Goal: Information Seeking & Learning: Understand process/instructions

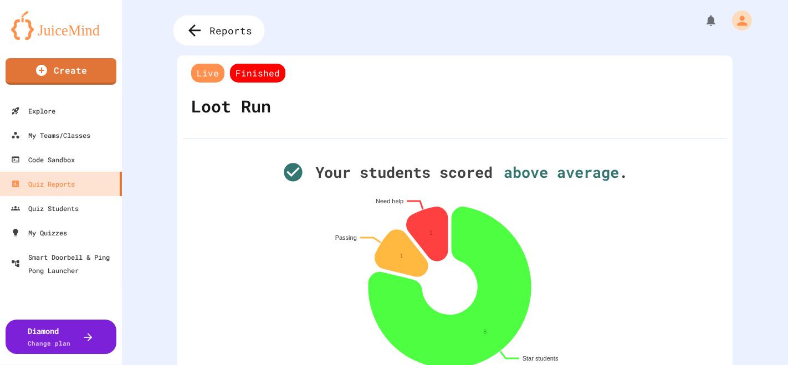
click at [215, 30] on span "Reports" at bounding box center [231, 30] width 43 height 14
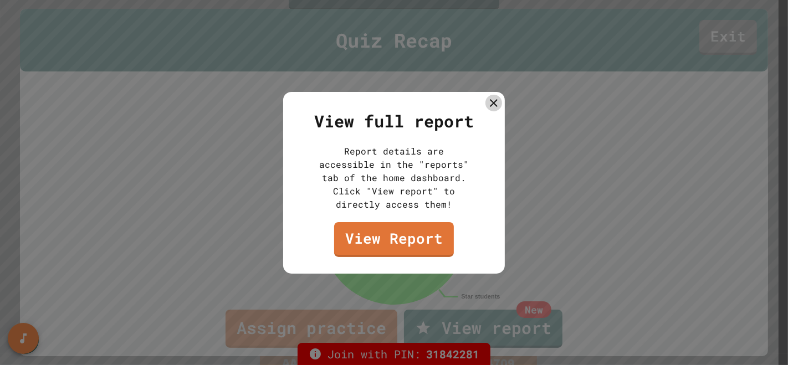
scroll to position [27, 0]
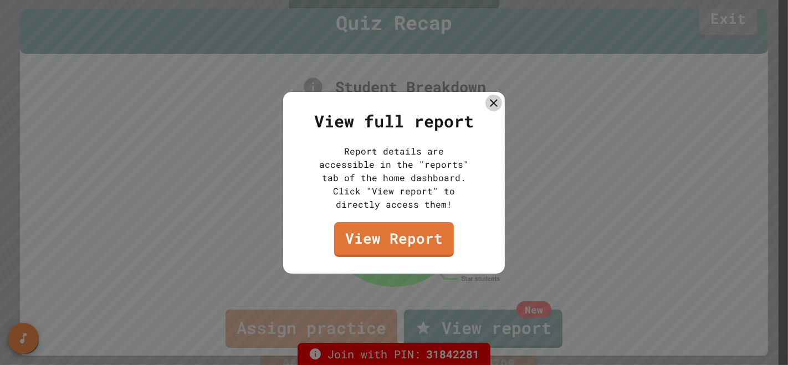
click at [484, 103] on div "View full report Report details are accessible in the "reports" tab of the home…" at bounding box center [394, 183] width 222 height 182
click at [721, 20] on div at bounding box center [394, 182] width 788 height 365
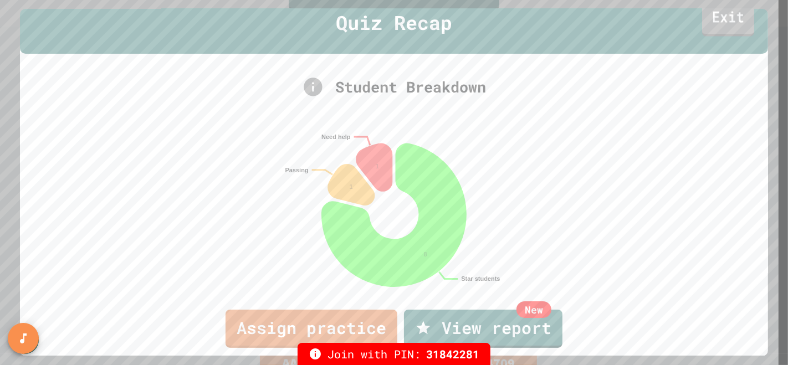
click at [717, 18] on link "Exit" at bounding box center [728, 18] width 52 height 37
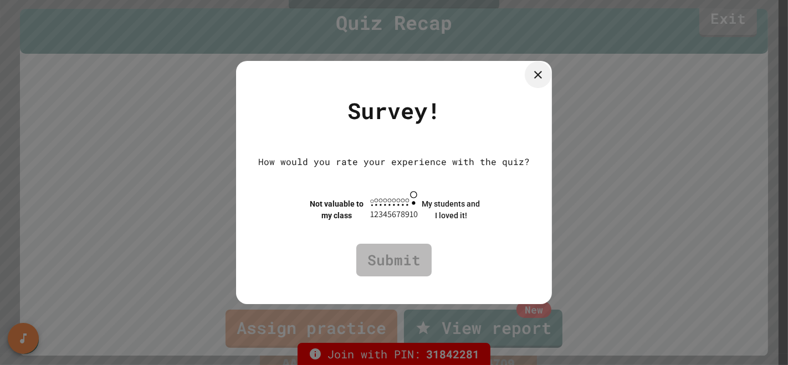
click at [551, 73] on div at bounding box center [538, 74] width 27 height 27
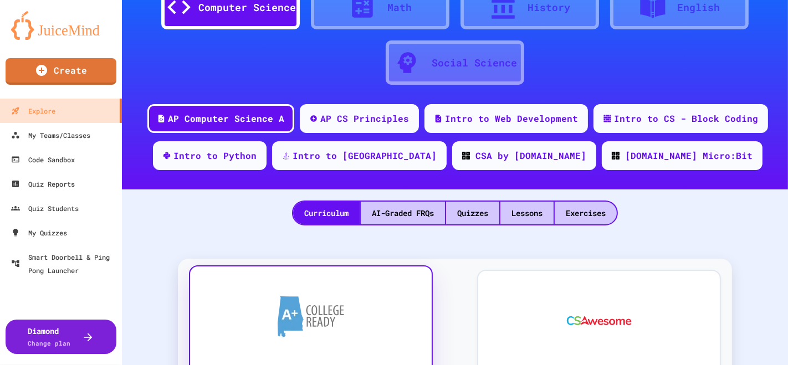
scroll to position [61, 0]
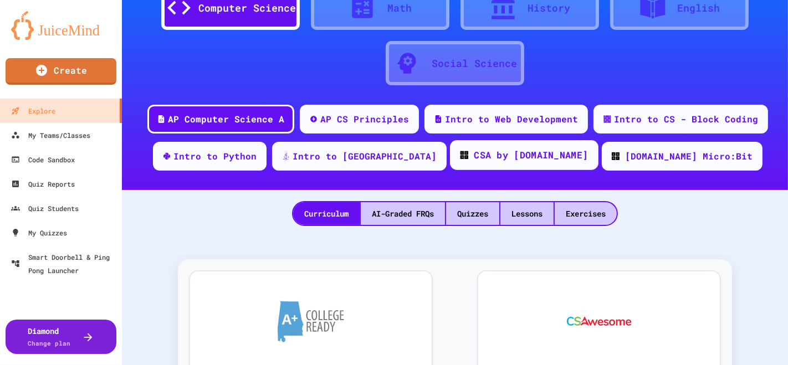
click at [479, 152] on div "CSA by [DOMAIN_NAME]" at bounding box center [531, 155] width 114 height 14
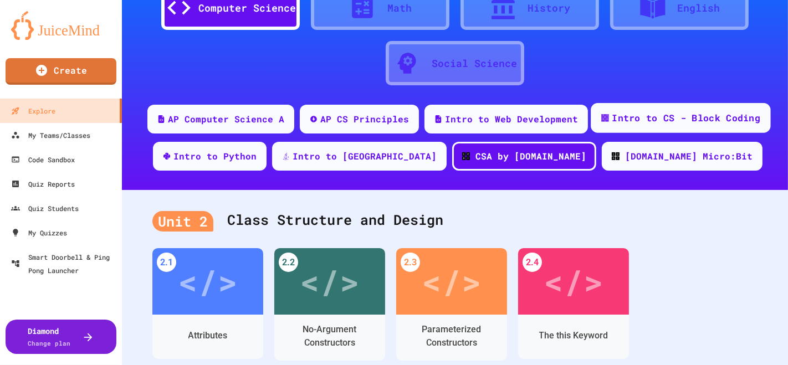
click at [628, 116] on div "Intro to CS - Block Coding" at bounding box center [686, 118] width 148 height 14
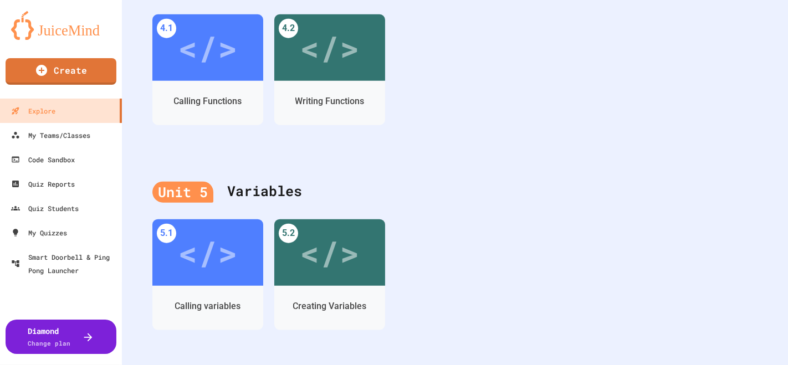
scroll to position [1018, 0]
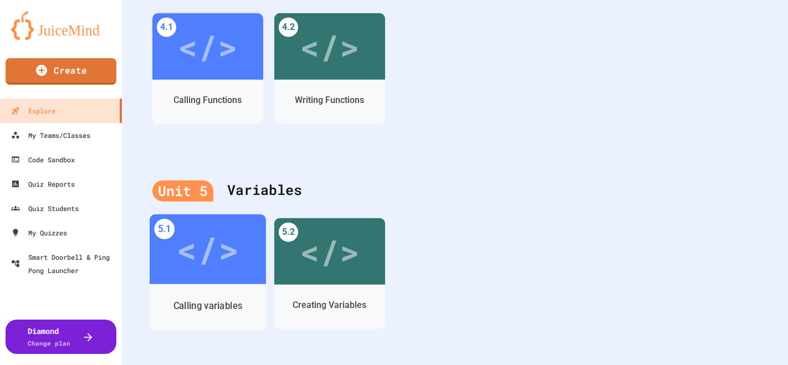
click at [206, 232] on div "</>" at bounding box center [207, 249] width 63 height 53
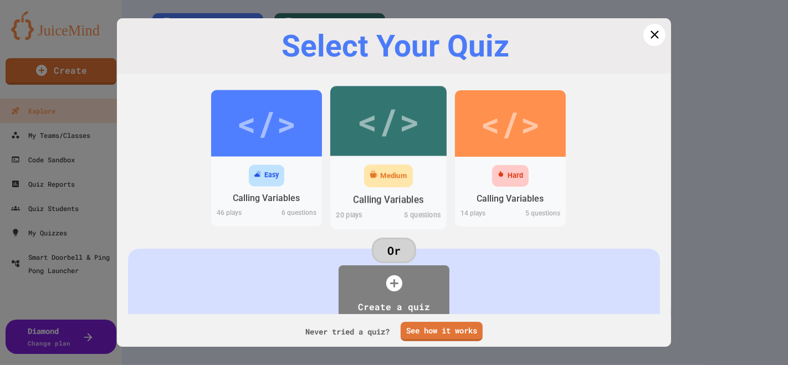
click at [375, 152] on div "</>" at bounding box center [388, 121] width 116 height 70
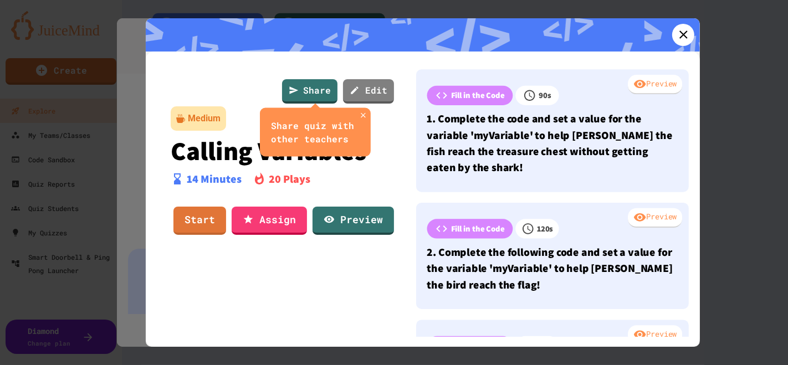
scroll to position [7, 0]
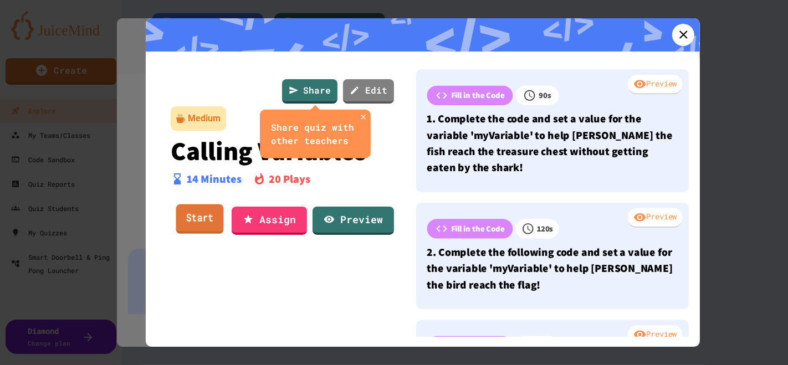
click at [201, 212] on link "Start" at bounding box center [200, 219] width 48 height 30
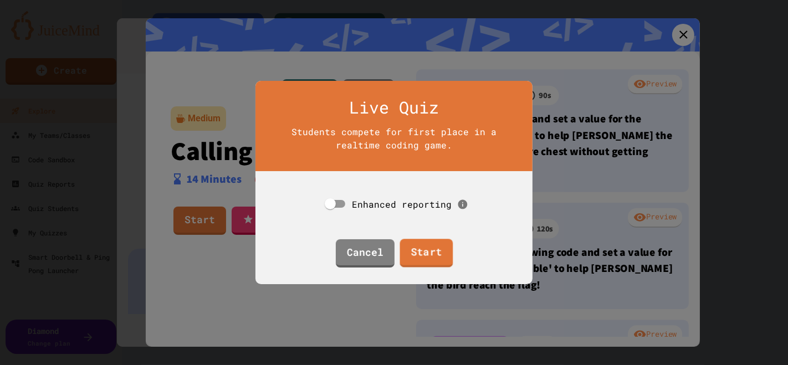
click at [418, 255] on link "Start" at bounding box center [425, 253] width 53 height 28
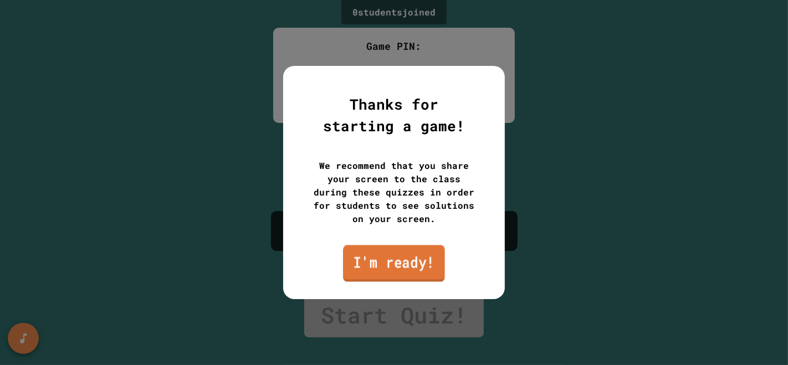
click at [419, 269] on link "I'm ready!" at bounding box center [394, 263] width 102 height 37
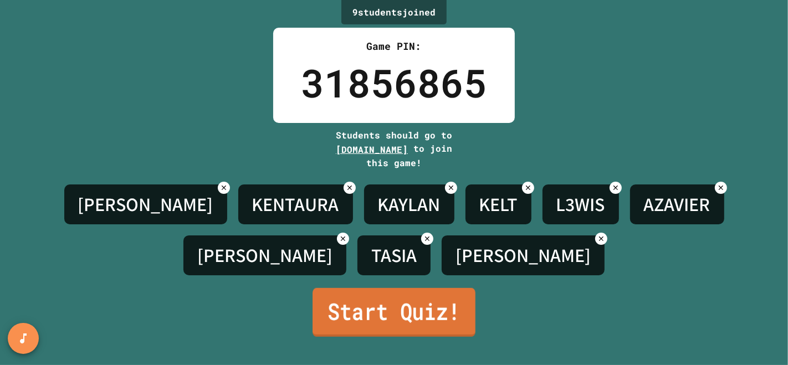
click at [366, 322] on link "Start Quiz!" at bounding box center [393, 312] width 163 height 49
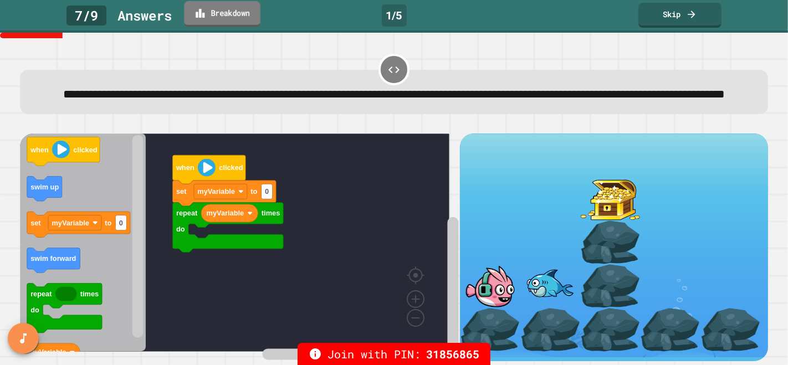
click at [260, 13] on link "Breakdown" at bounding box center [222, 14] width 76 height 26
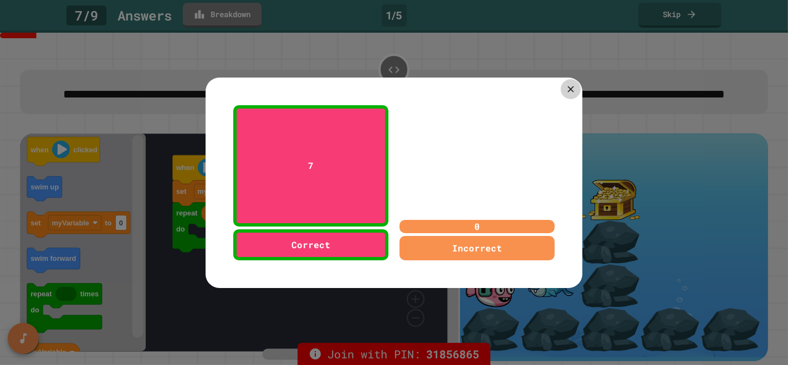
click at [565, 85] on icon at bounding box center [570, 89] width 11 height 11
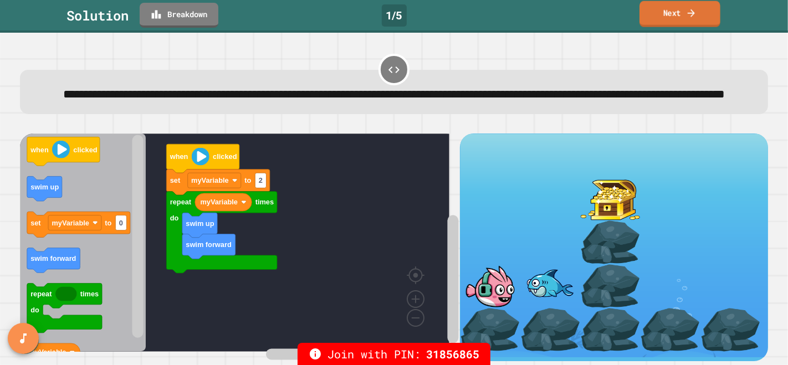
click at [645, 18] on link "Next" at bounding box center [679, 14] width 81 height 26
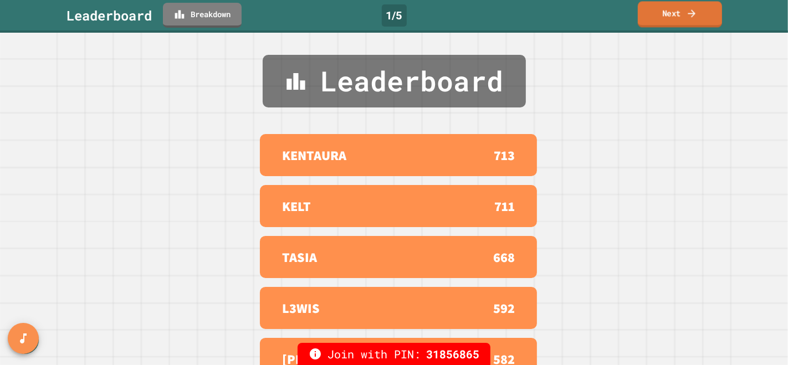
click at [645, 18] on link "Next" at bounding box center [680, 14] width 84 height 26
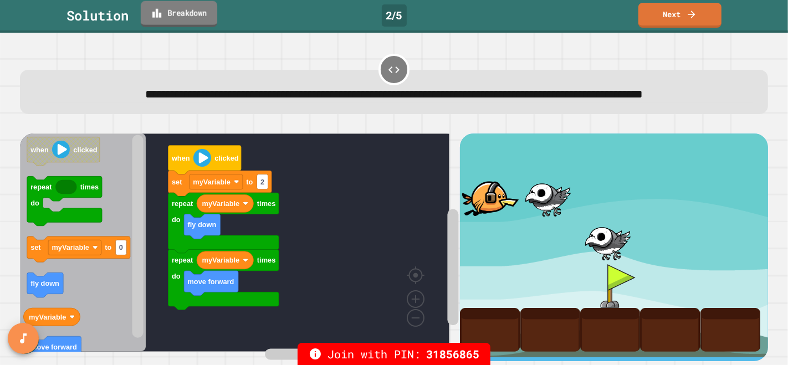
click at [171, 19] on link "Breakdown" at bounding box center [179, 14] width 76 height 26
click at [171, 19] on link "Breakdown" at bounding box center [179, 14] width 78 height 26
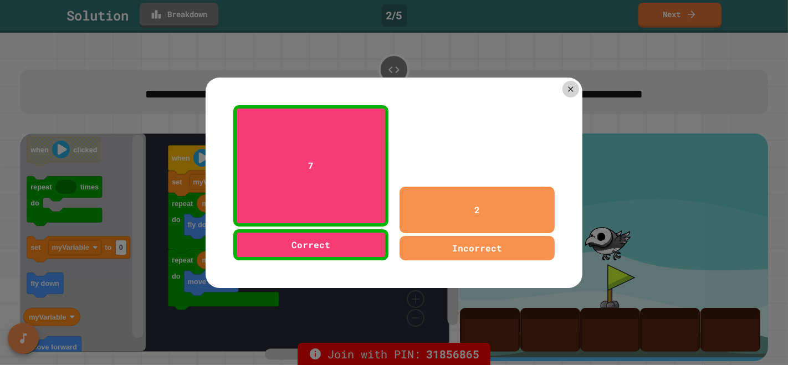
click at [171, 19] on div at bounding box center [394, 182] width 788 height 365
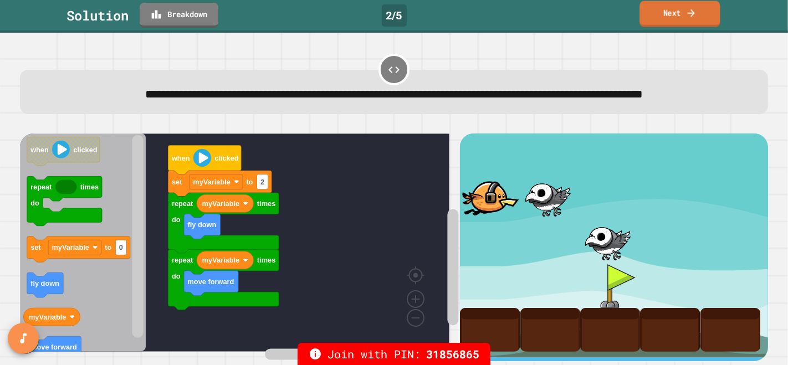
click at [669, 20] on link "Next" at bounding box center [679, 14] width 80 height 26
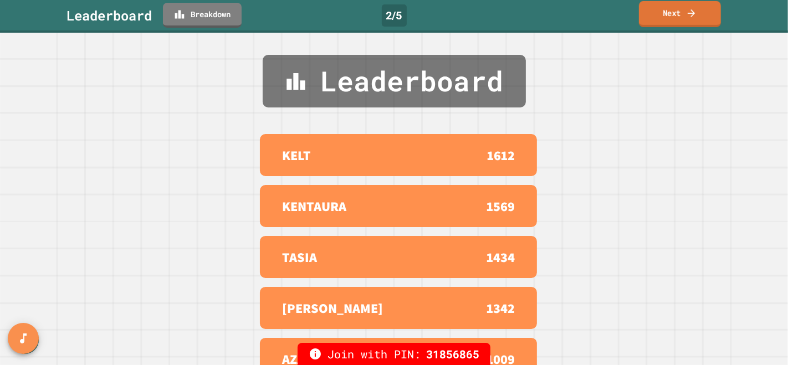
click at [679, 19] on link "Next" at bounding box center [680, 14] width 82 height 26
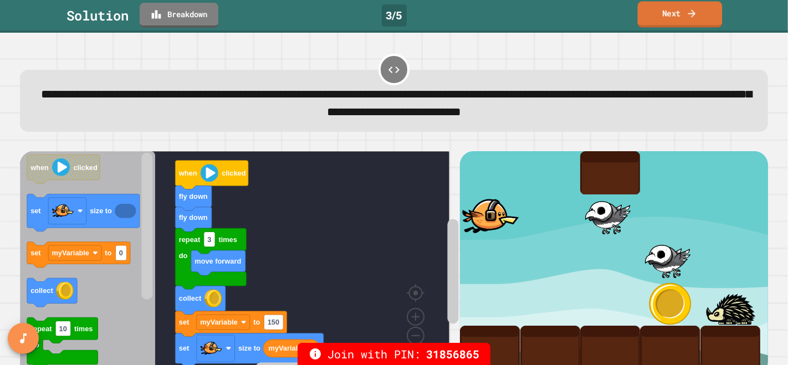
click at [680, 12] on link "Next" at bounding box center [680, 14] width 85 height 26
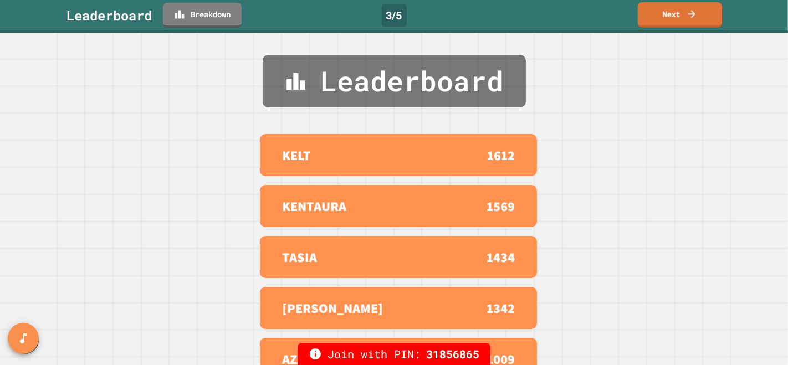
click at [670, 23] on link "Next" at bounding box center [680, 14] width 84 height 25
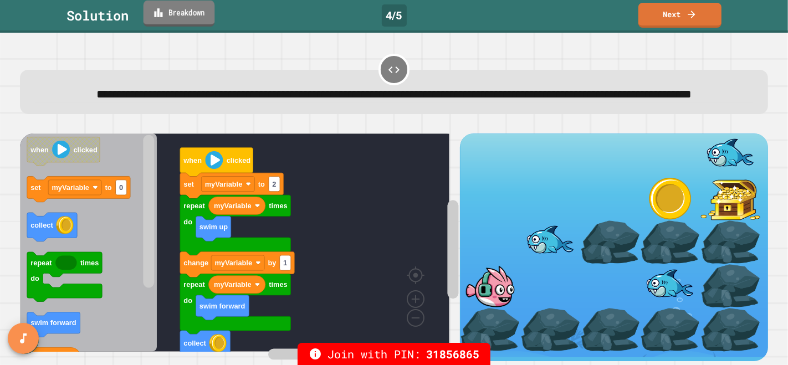
click at [174, 12] on link "Breakdown" at bounding box center [178, 14] width 71 height 26
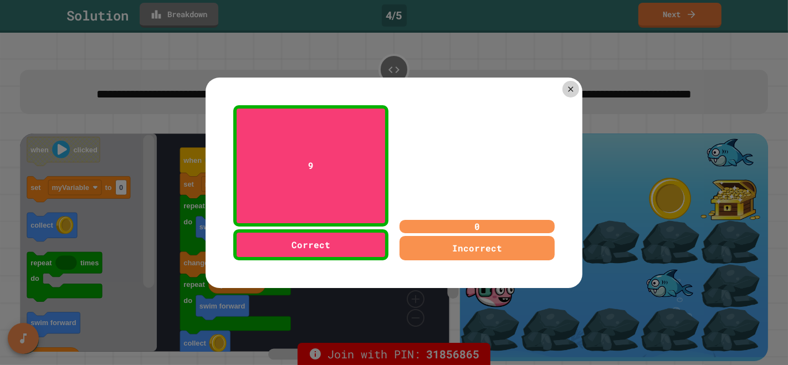
click at [174, 12] on div at bounding box center [394, 182] width 788 height 365
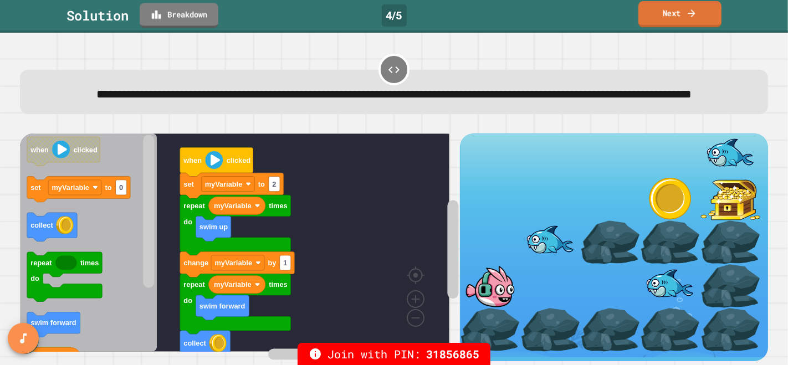
click at [677, 8] on link "Next" at bounding box center [679, 14] width 83 height 26
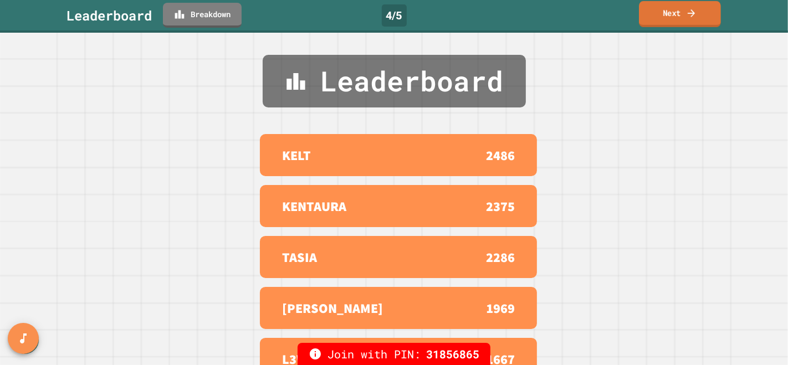
click at [667, 12] on link "Next" at bounding box center [680, 14] width 82 height 26
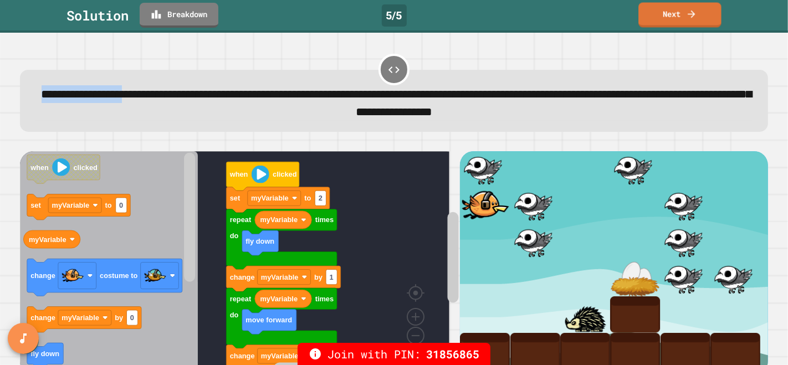
drag, startPoint x: 683, startPoint y: 10, endPoint x: 137, endPoint y: 19, distance: 545.8
click at [147, 35] on div "**********" at bounding box center [394, 182] width 788 height 365
click at [179, 12] on link "Breakdown" at bounding box center [178, 14] width 71 height 26
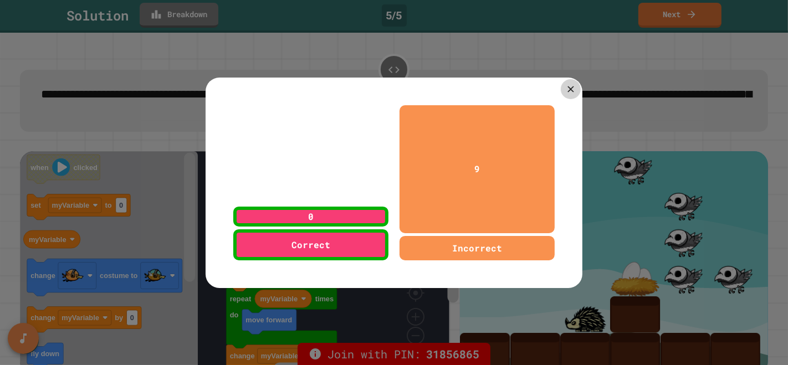
click at [567, 86] on icon at bounding box center [570, 89] width 6 height 6
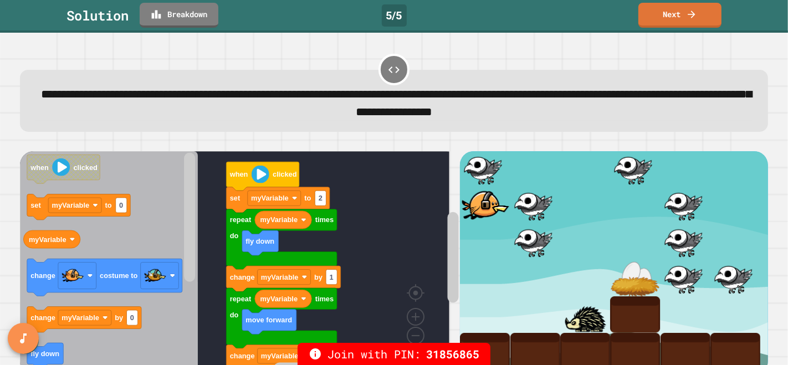
click at [116, 20] on div "Solution" at bounding box center [97, 16] width 62 height 20
click at [188, 6] on link "Breakdown" at bounding box center [179, 14] width 78 height 26
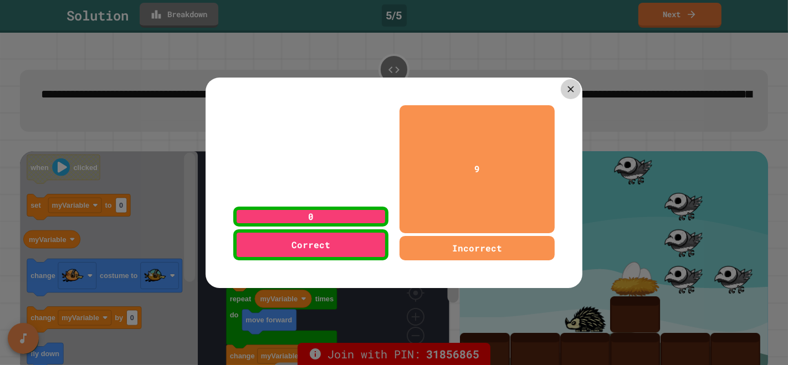
click at [564, 90] on div at bounding box center [571, 89] width 20 height 20
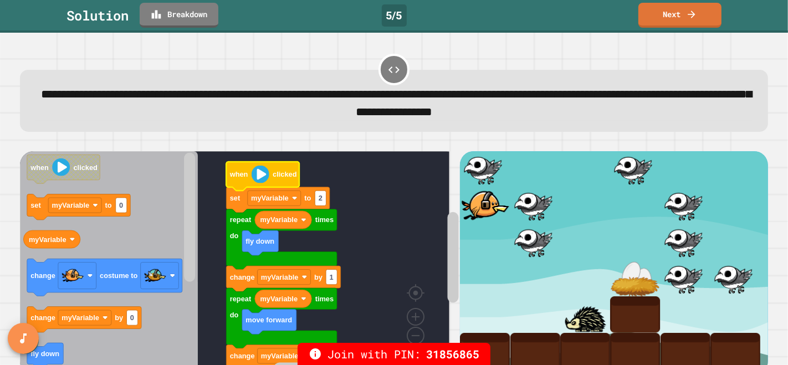
click at [264, 183] on image "Blockly Workspace" at bounding box center [260, 174] width 18 height 18
drag, startPoint x: 478, startPoint y: 209, endPoint x: 481, endPoint y: 222, distance: 13.0
click at [481, 222] on div at bounding box center [485, 205] width 50 height 37
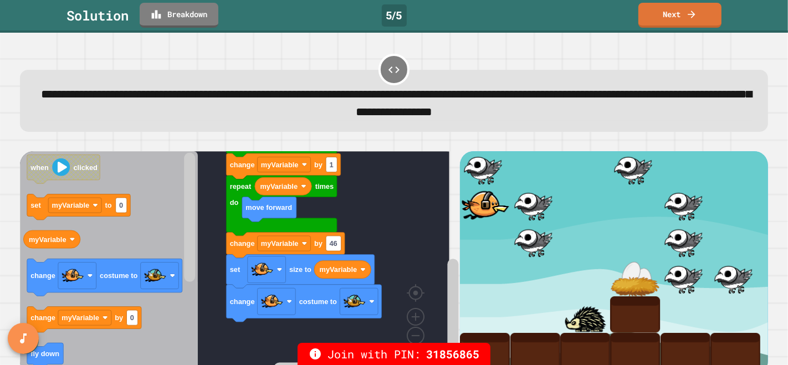
scroll to position [30, 0]
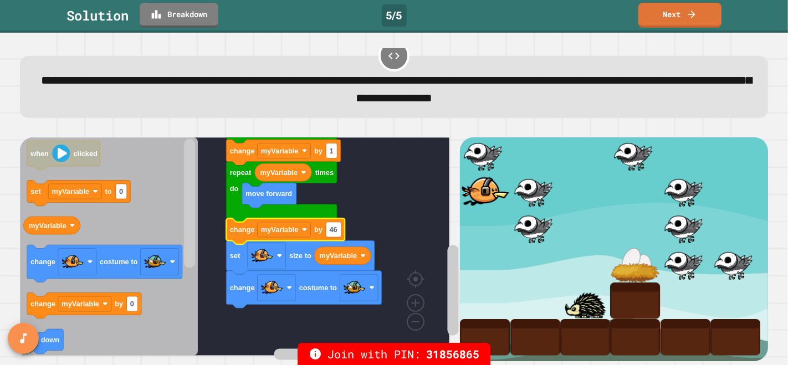
click at [324, 223] on icon "Blockly Workspace" at bounding box center [285, 230] width 119 height 25
click at [341, 219] on icon "Blockly Workspace" at bounding box center [285, 230] width 119 height 25
click at [297, 225] on text "myVariable" at bounding box center [279, 229] width 38 height 8
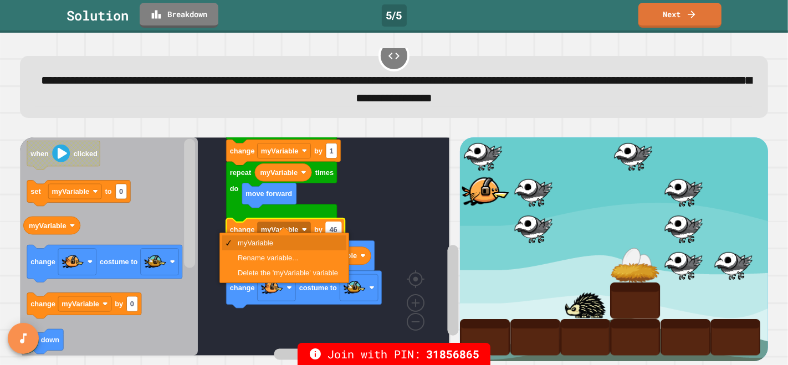
click at [335, 225] on text "46" at bounding box center [333, 229] width 8 height 8
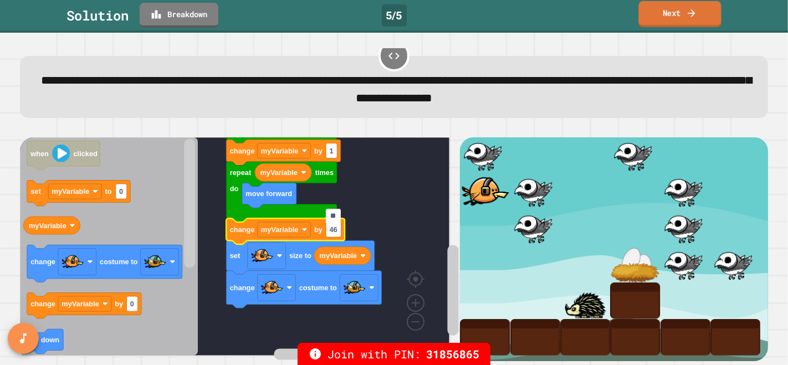
click at [674, 12] on link "Next" at bounding box center [679, 14] width 83 height 26
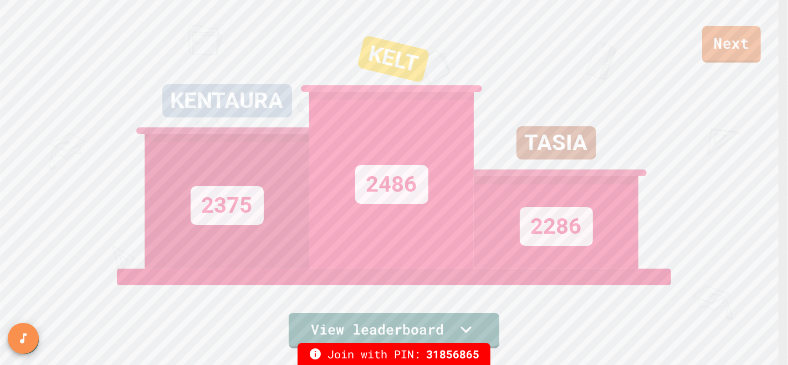
click at [719, 41] on link "Next" at bounding box center [731, 44] width 59 height 37
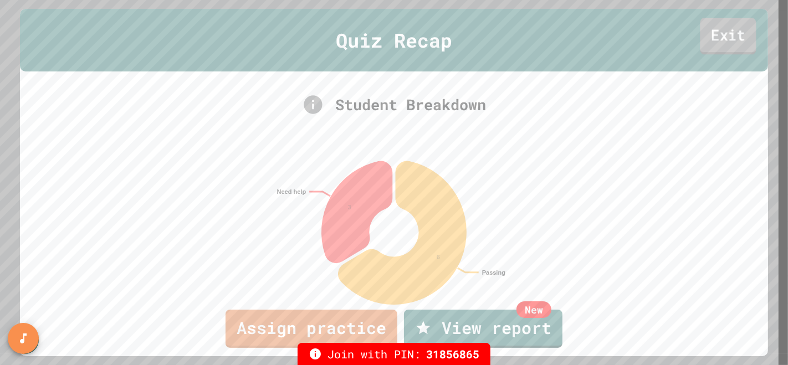
click at [704, 44] on link "Exit" at bounding box center [728, 36] width 56 height 37
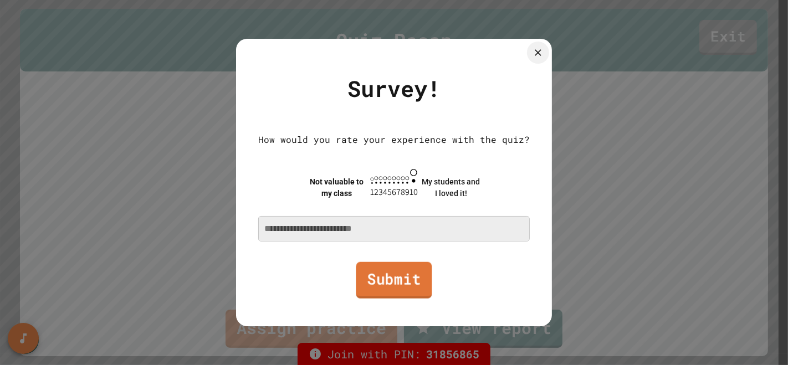
click at [392, 285] on link "Submit" at bounding box center [394, 279] width 76 height 37
type textarea "*"
